Goal: Task Accomplishment & Management: Manage account settings

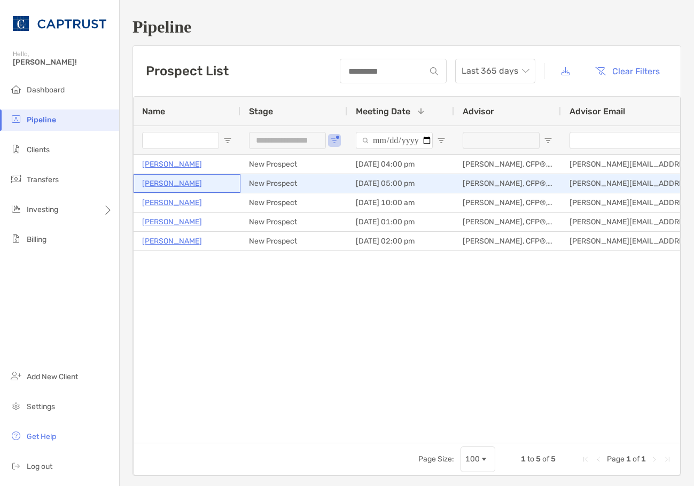
click at [164, 186] on p "[PERSON_NAME]" at bounding box center [172, 183] width 60 height 13
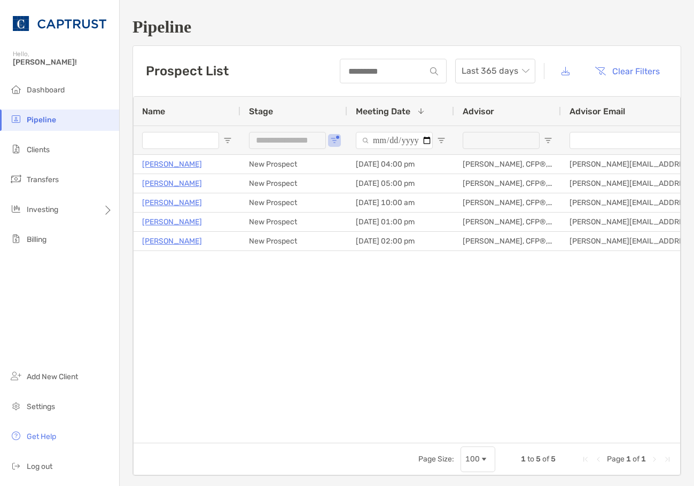
click at [328, 344] on div "Tracy Bastien New Prospect 08/07/2025 - 10:00 am Veronica Karas, CFP®, CDFA® ve…" at bounding box center [406, 295] width 546 height 280
drag, startPoint x: 413, startPoint y: 47, endPoint x: 364, endPoint y: 32, distance: 51.0
click at [413, 46] on div "Prospect List Last 365 days Clear Filters" at bounding box center [406, 71] width 547 height 50
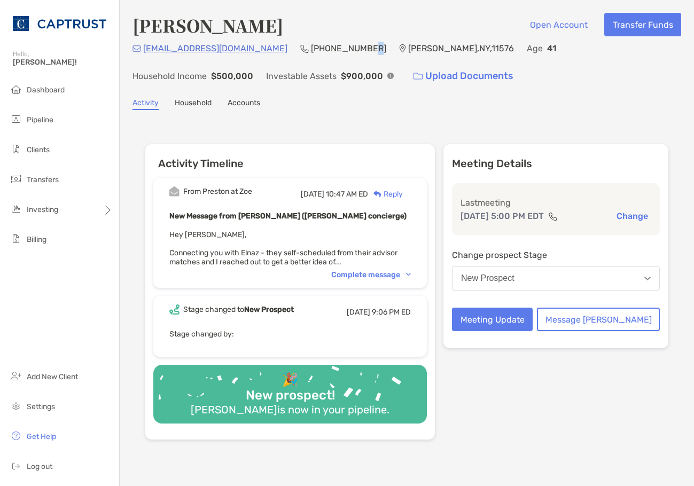
click at [317, 49] on p "[PHONE_NUMBER]" at bounding box center [348, 48] width 75 height 13
click at [325, 49] on div "[EMAIL_ADDRESS][DOMAIN_NAME] (516) 547-[GEOGRAPHIC_DATA][PERSON_NAME] Age [DEMO…" at bounding box center [406, 65] width 548 height 46
drag, startPoint x: 322, startPoint y: 48, endPoint x: 261, endPoint y: 45, distance: 61.5
click at [261, 45] on div "[EMAIL_ADDRESS][DOMAIN_NAME] (516) 547-[GEOGRAPHIC_DATA][PERSON_NAME] Age [DEMO…" at bounding box center [406, 65] width 548 height 46
copy div "[PHONE_NUMBER]"
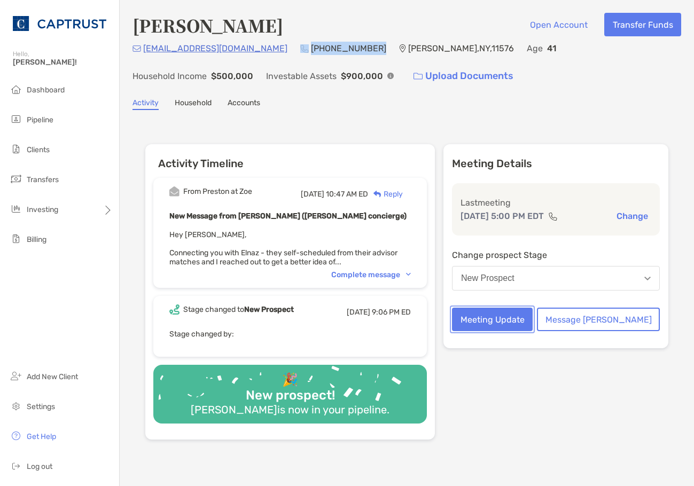
click at [532, 329] on button "Meeting Update" at bounding box center [492, 319] width 81 height 23
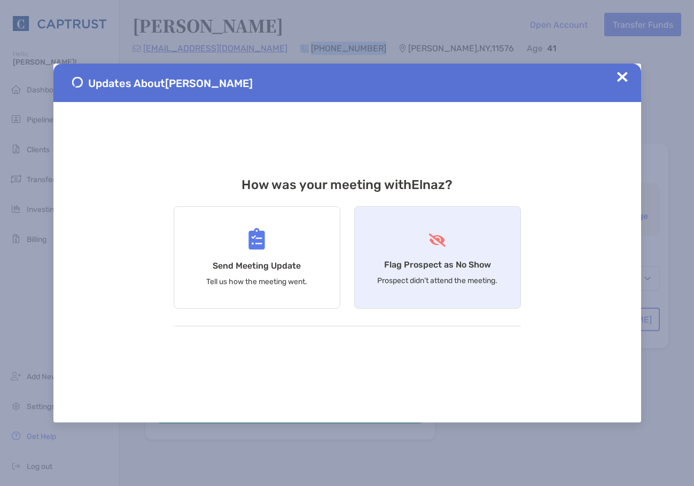
click at [429, 239] on img at bounding box center [437, 239] width 20 height 13
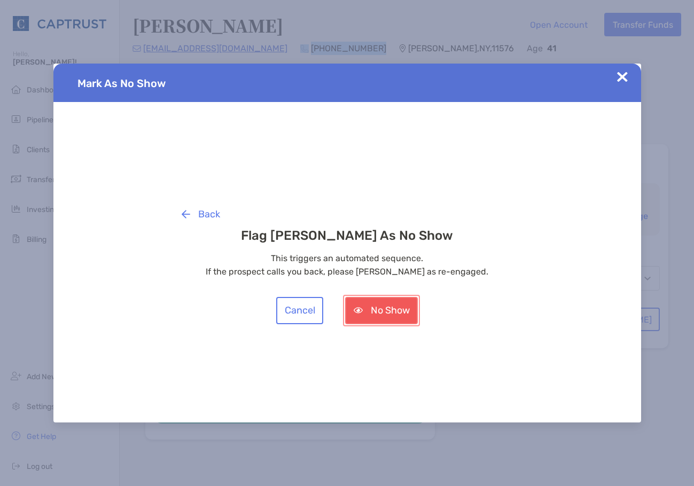
click at [389, 309] on button "No Show" at bounding box center [381, 310] width 73 height 27
